Goal: Information Seeking & Learning: Learn about a topic

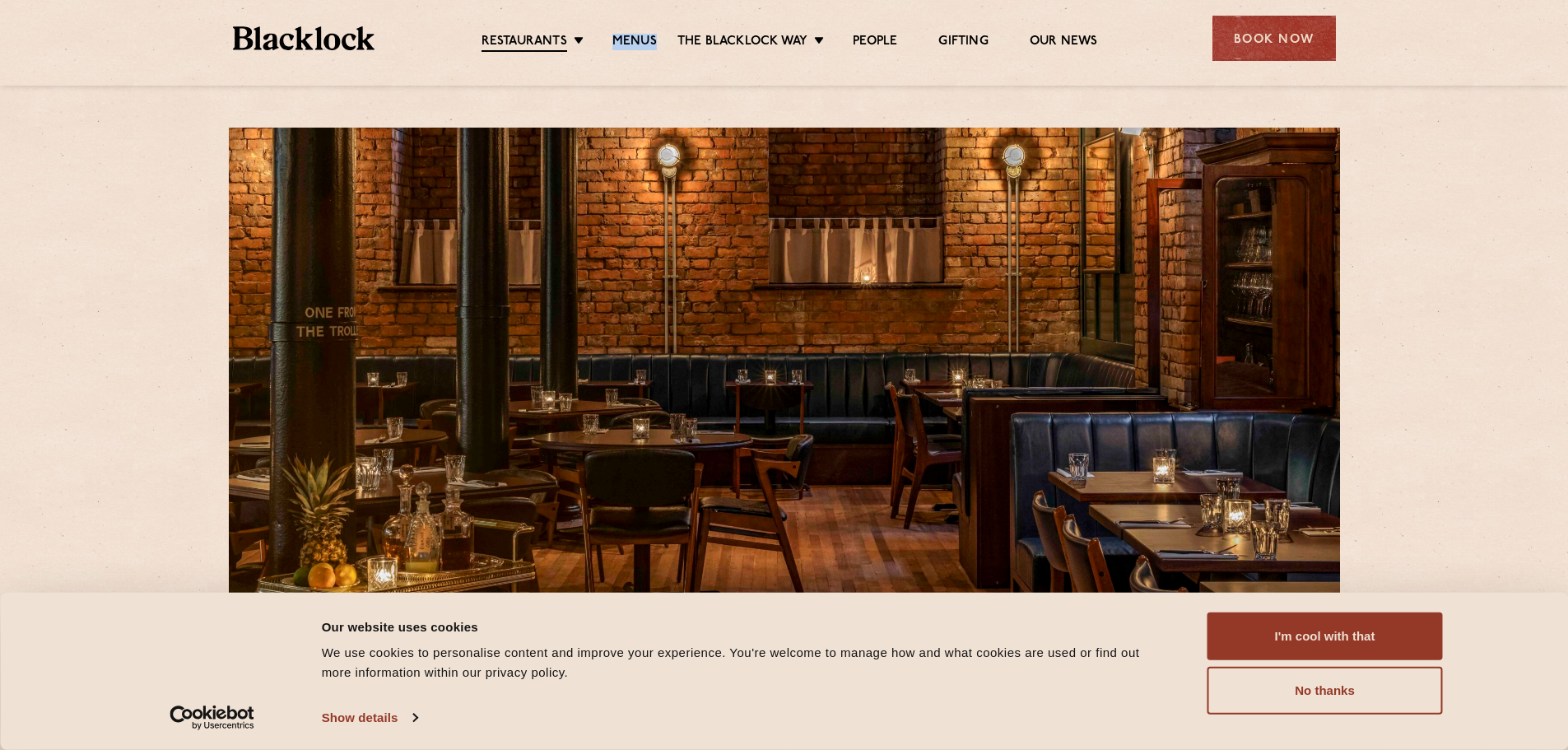
click at [642, 37] on link "Menus" at bounding box center [634, 42] width 44 height 16
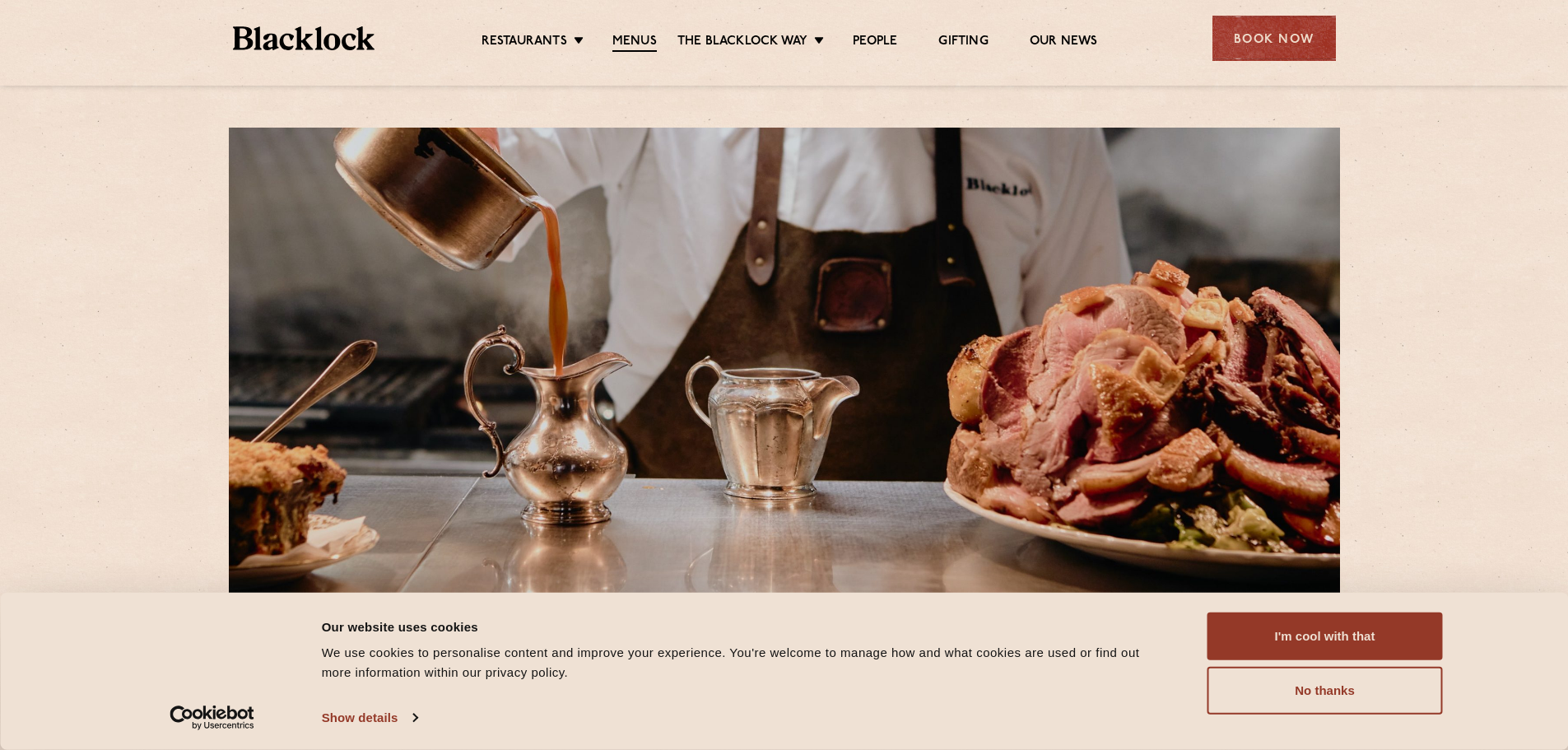
click at [1366, 695] on button "No thanks" at bounding box center [1326, 691] width 235 height 47
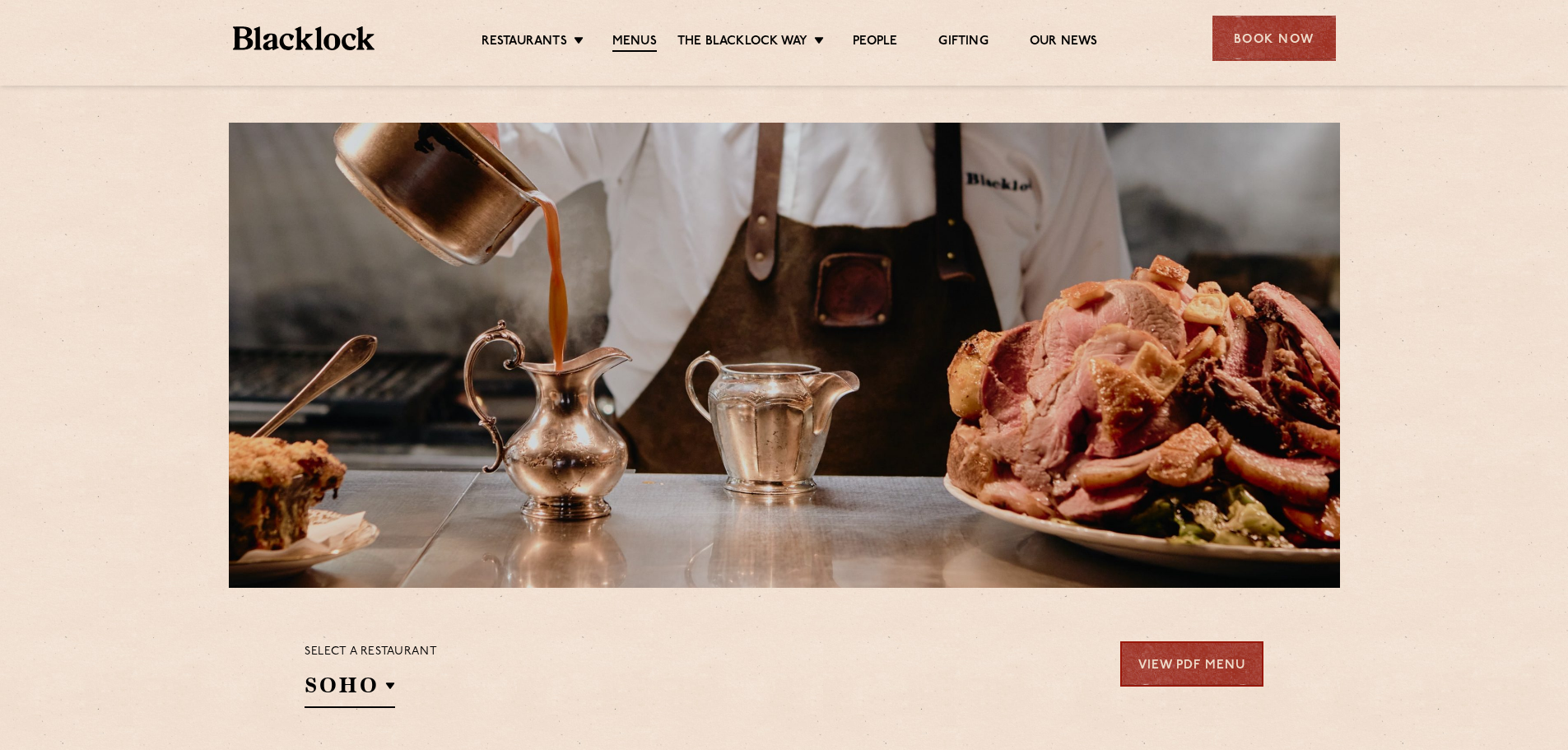
scroll to position [330, 0]
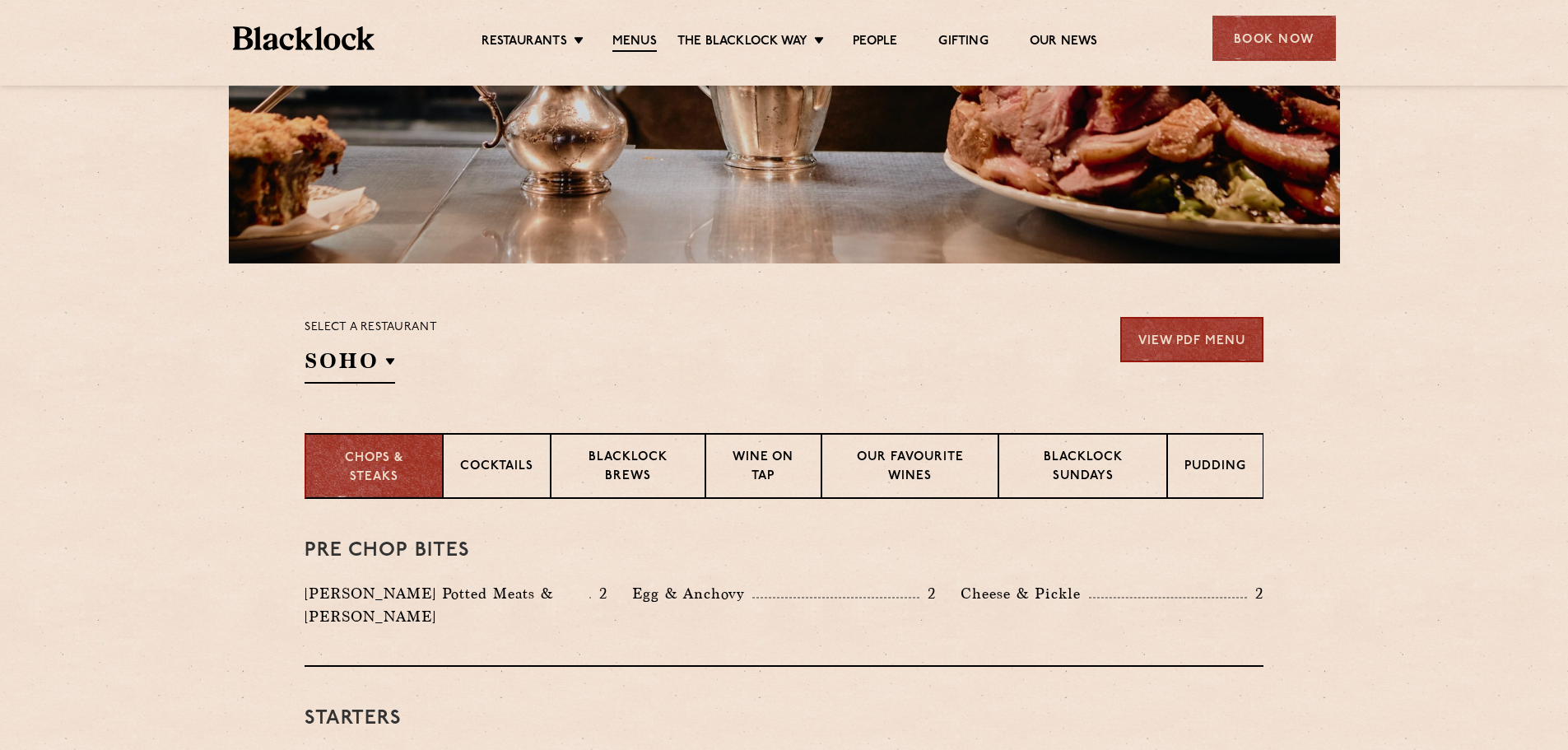
click at [349, 368] on h2 "SOHO" at bounding box center [350, 365] width 91 height 37
click at [0, 0] on p "[GEOGRAPHIC_DATA]" at bounding box center [0, 0] width 0 height 0
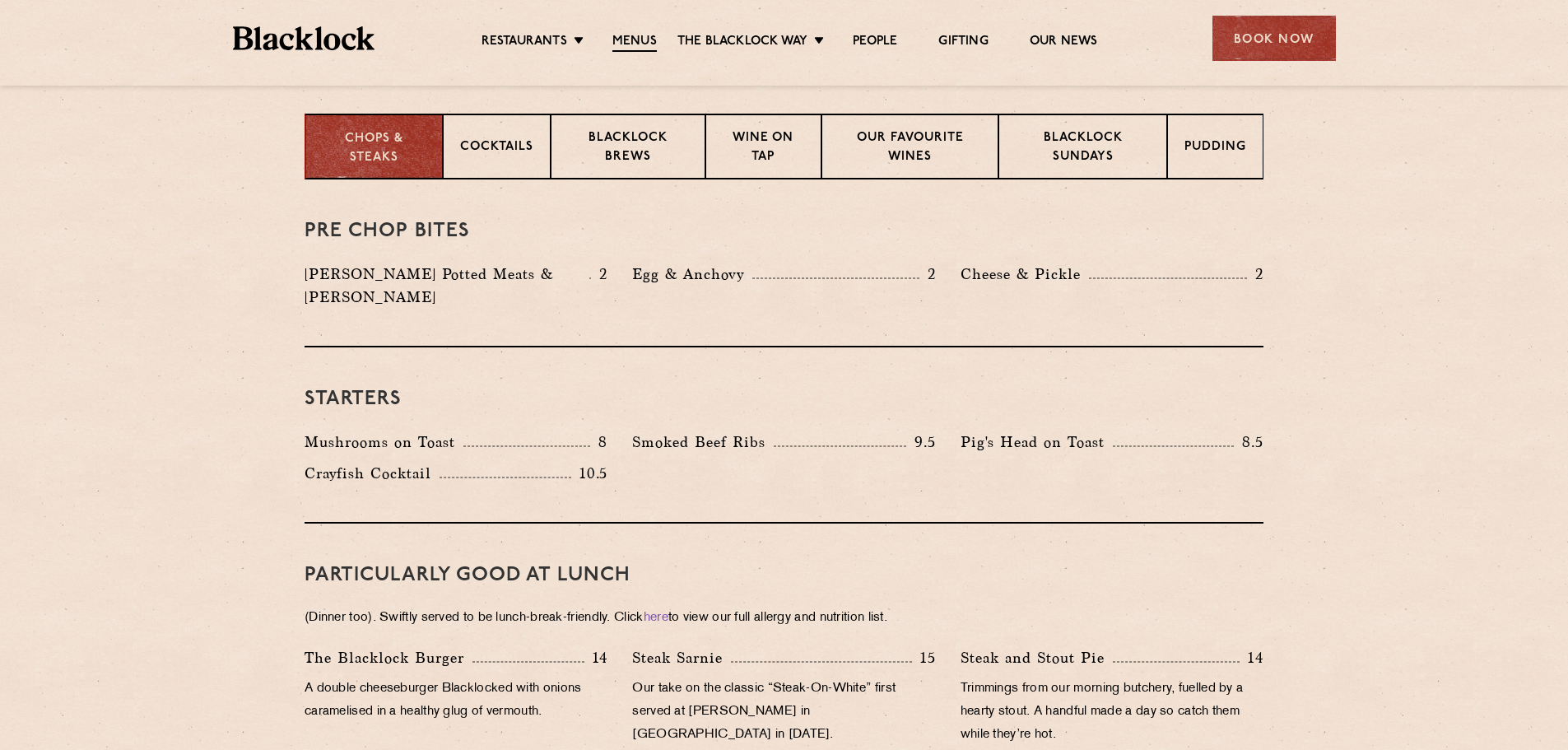
scroll to position [576, 0]
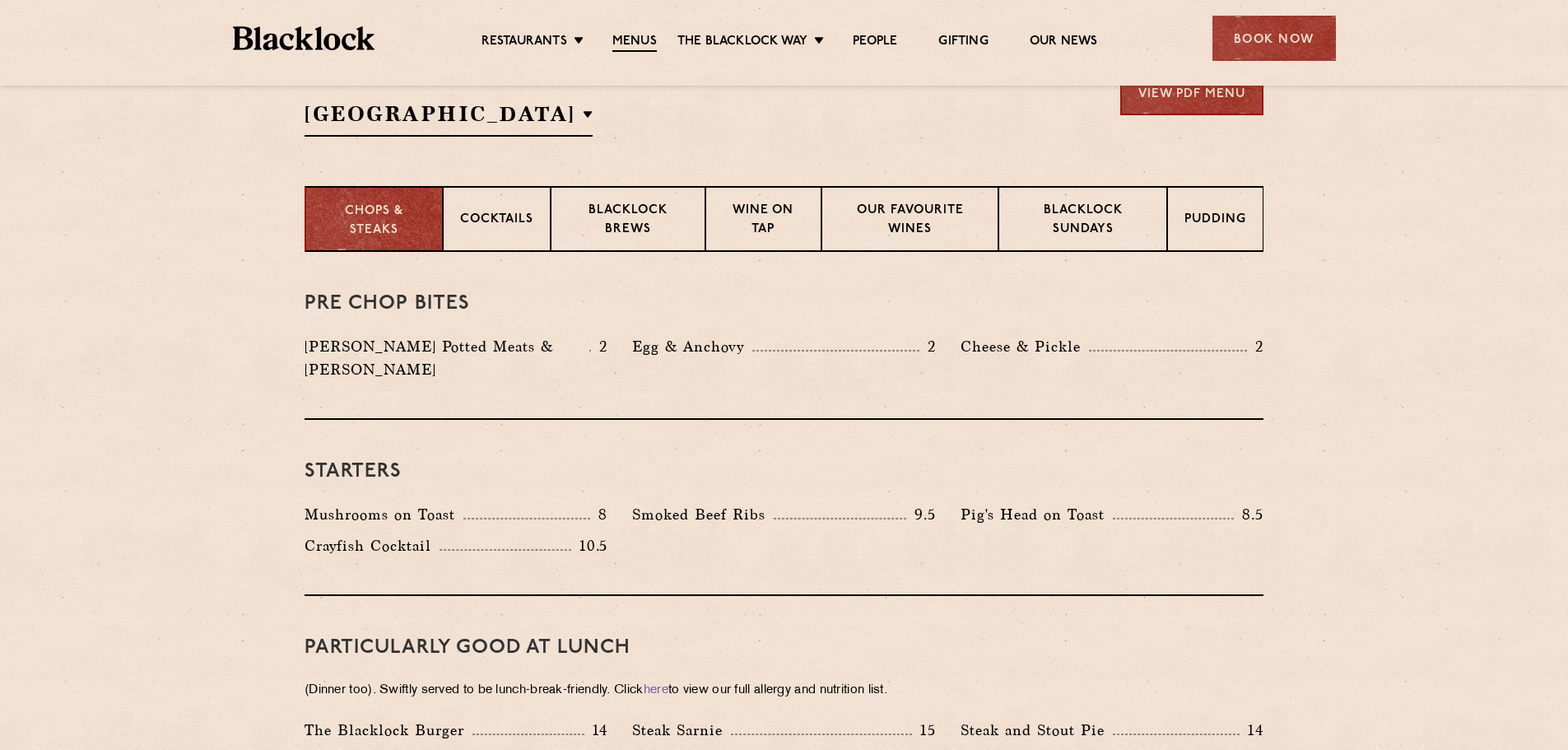
click at [475, 226] on p "Cocktails" at bounding box center [496, 221] width 73 height 20
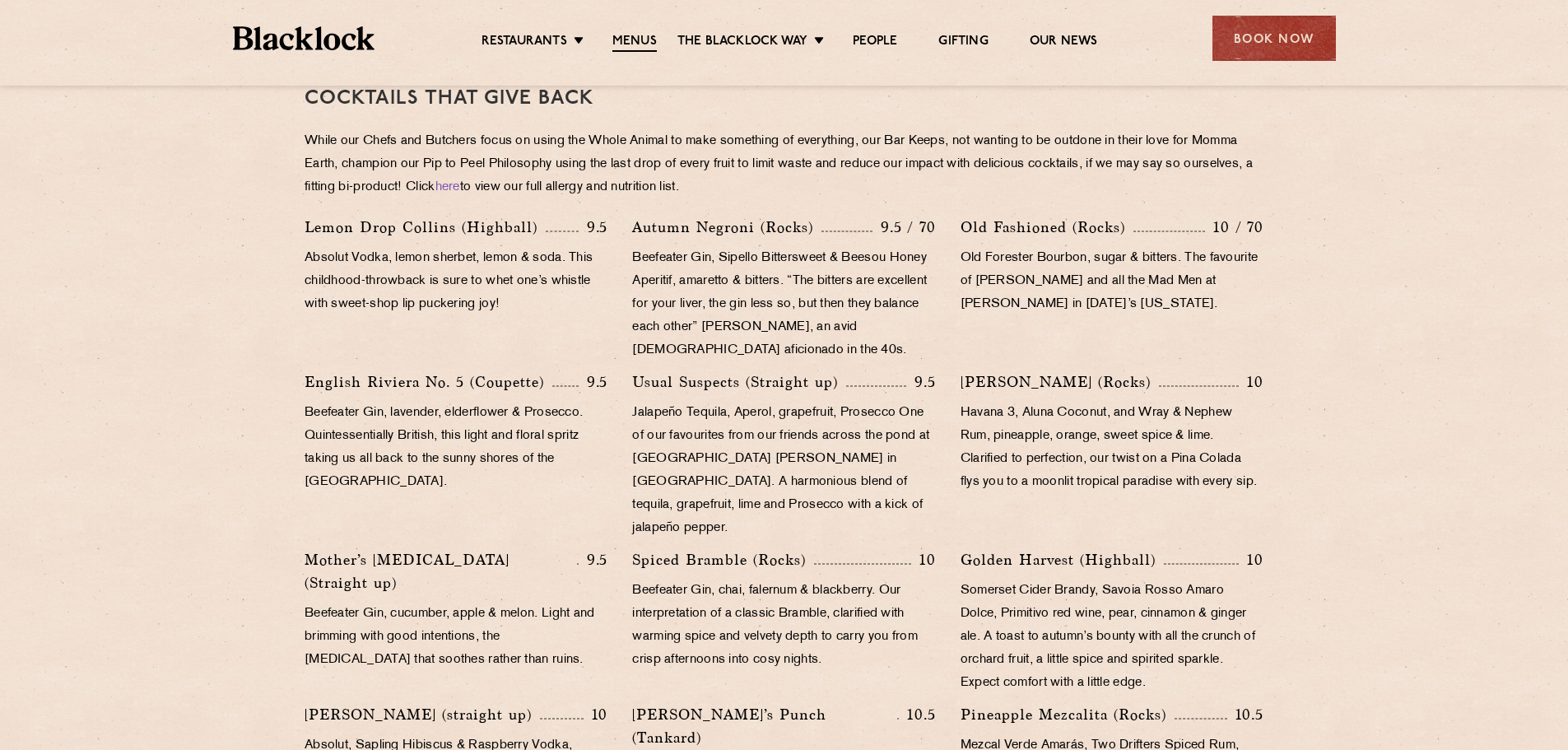
scroll to position [742, 0]
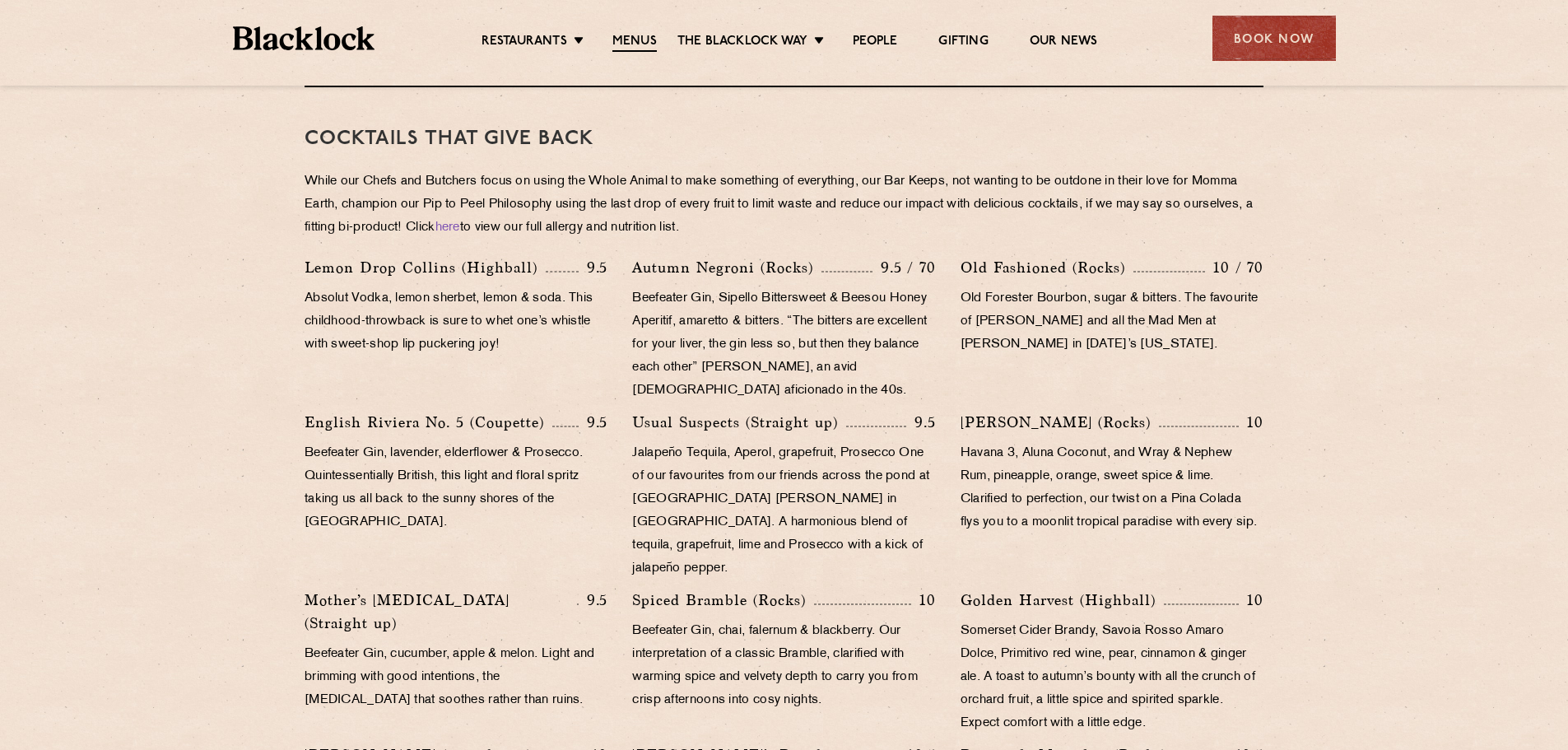
drag, startPoint x: 1245, startPoint y: 40, endPoint x: 1249, endPoint y: 31, distance: 9.8
click at [1246, 39] on div "Book Now" at bounding box center [1275, 37] width 124 height 45
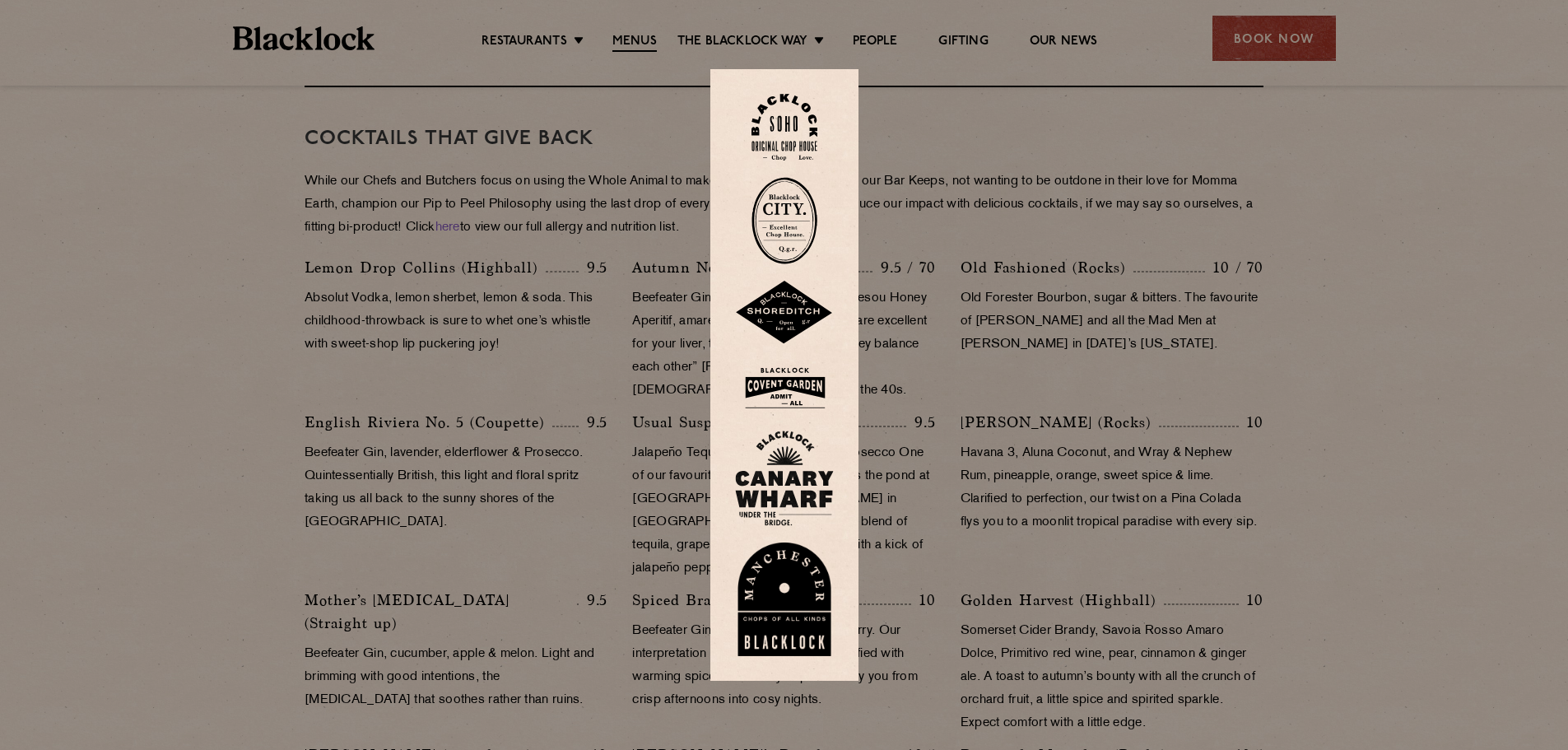
click at [803, 592] on img at bounding box center [784, 599] width 99 height 114
